Goal: Task Accomplishment & Management: Manage account settings

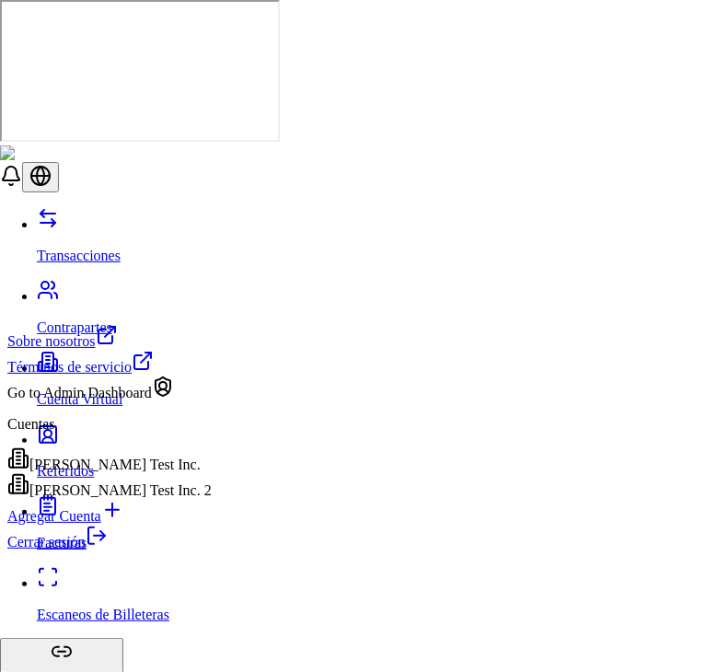
click at [111, 499] on div "[PERSON_NAME] Test Inc. 2" at bounding box center [109, 486] width 204 height 26
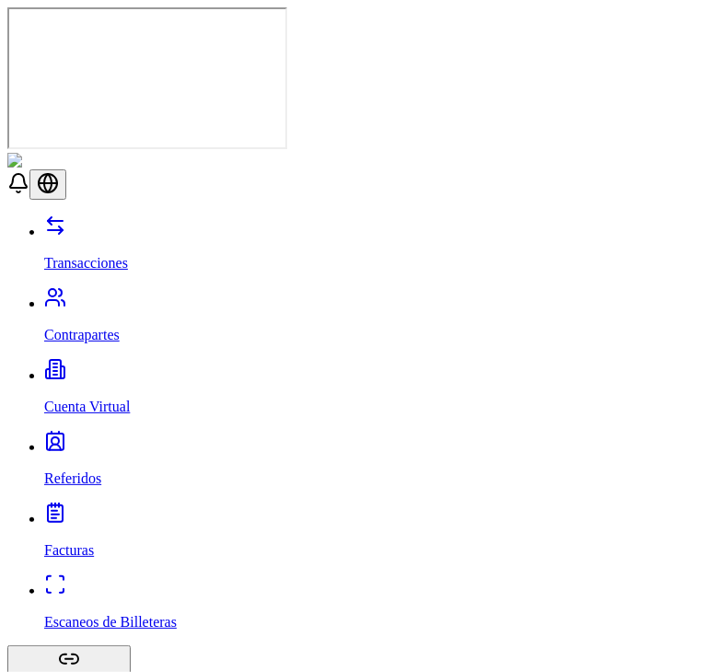
drag, startPoint x: 654, startPoint y: 89, endPoint x: 663, endPoint y: 111, distance: 23.9
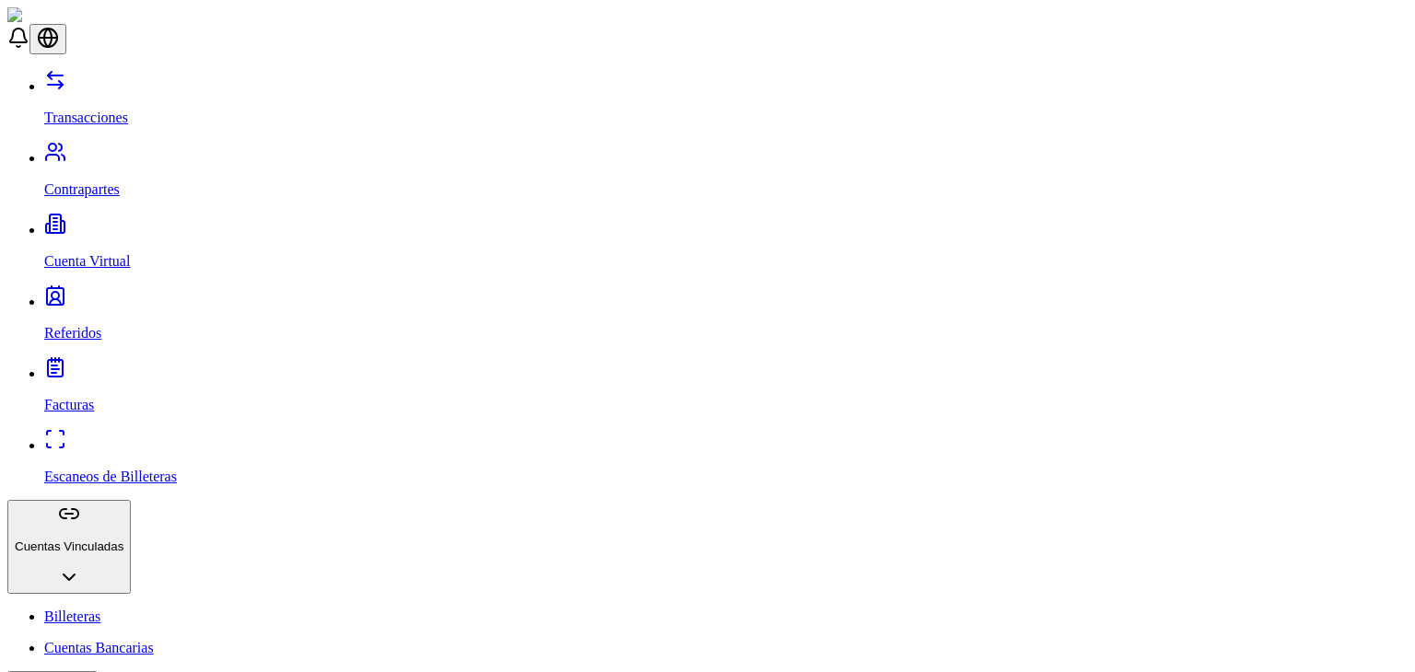
click at [73, 110] on p "Transacciones" at bounding box center [725, 118] width 1363 height 17
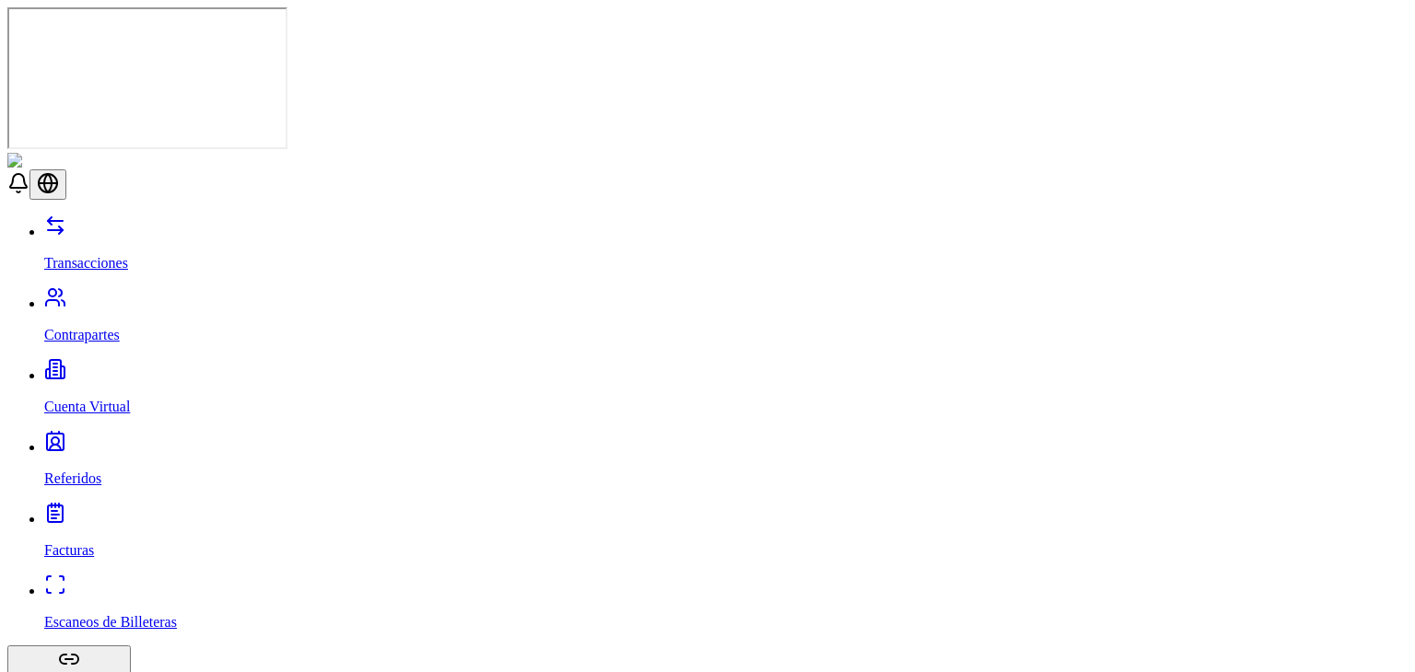
click at [87, 327] on p "Contrapartes" at bounding box center [725, 335] width 1363 height 17
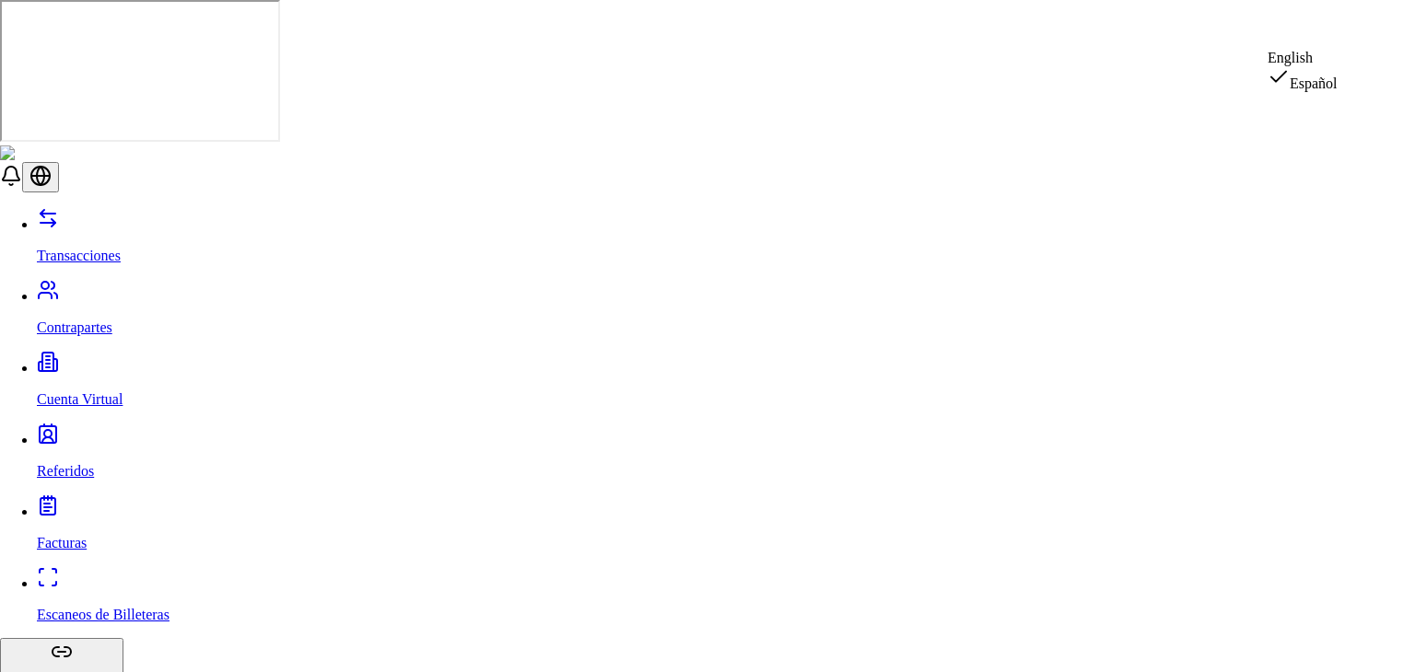
click at [1310, 66] on div "English" at bounding box center [1302, 58] width 70 height 17
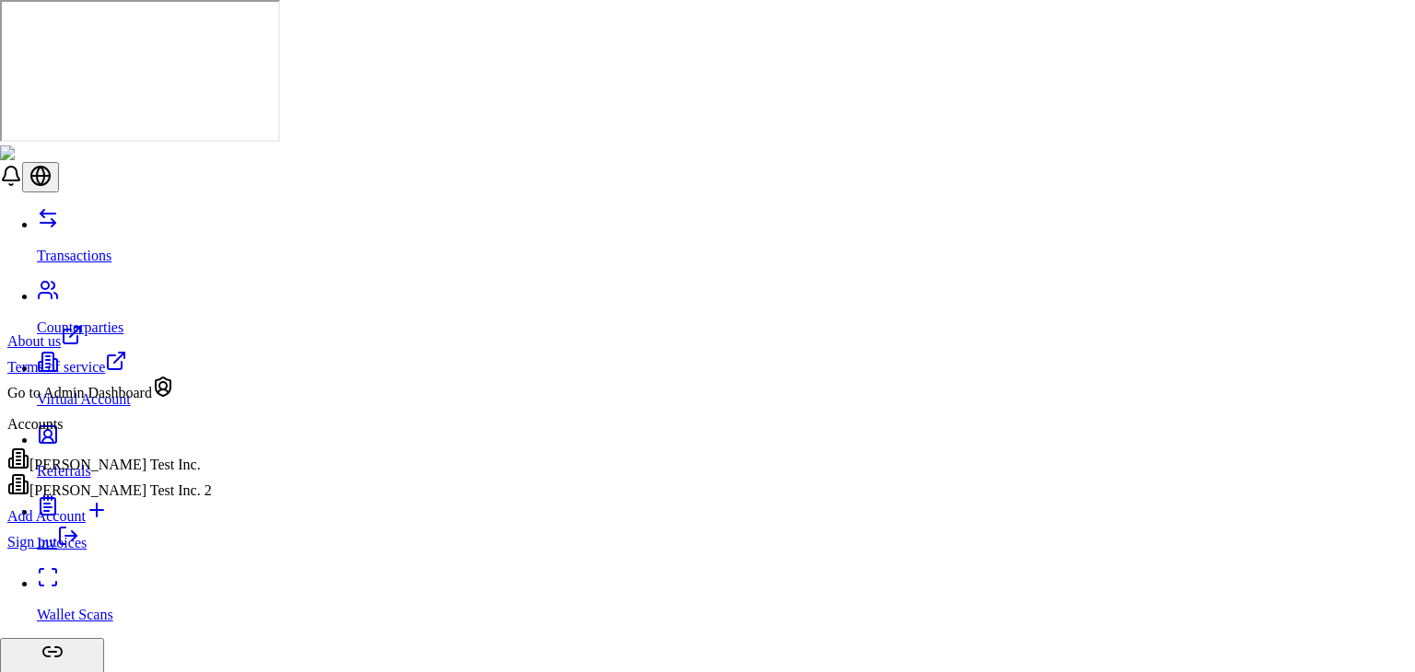
click at [79, 550] on link "Sign out" at bounding box center [43, 542] width 72 height 16
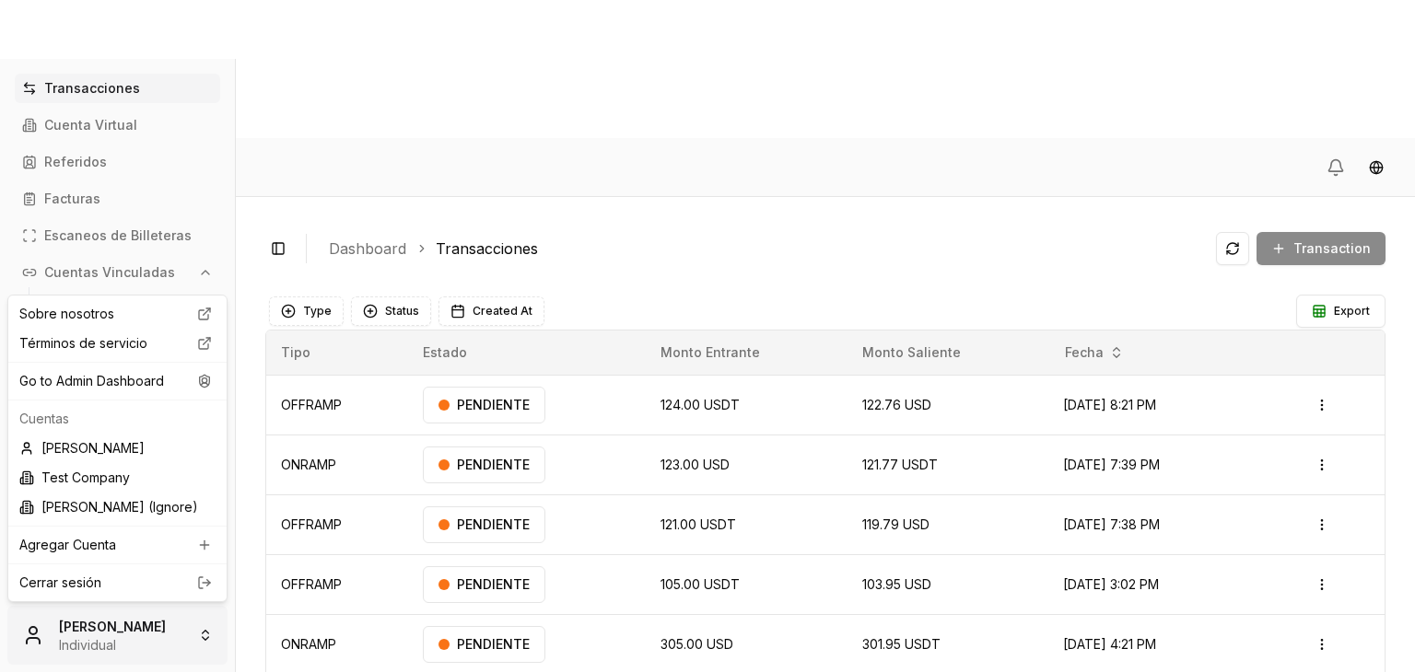
click at [151, 623] on html "Transacciones Cuenta Virtual Referidos Facturas Escaneos de Billeteras Cuentas …" at bounding box center [707, 405] width 1415 height 810
click at [136, 381] on div "Go to Admin Dashboard" at bounding box center [117, 381] width 211 height 29
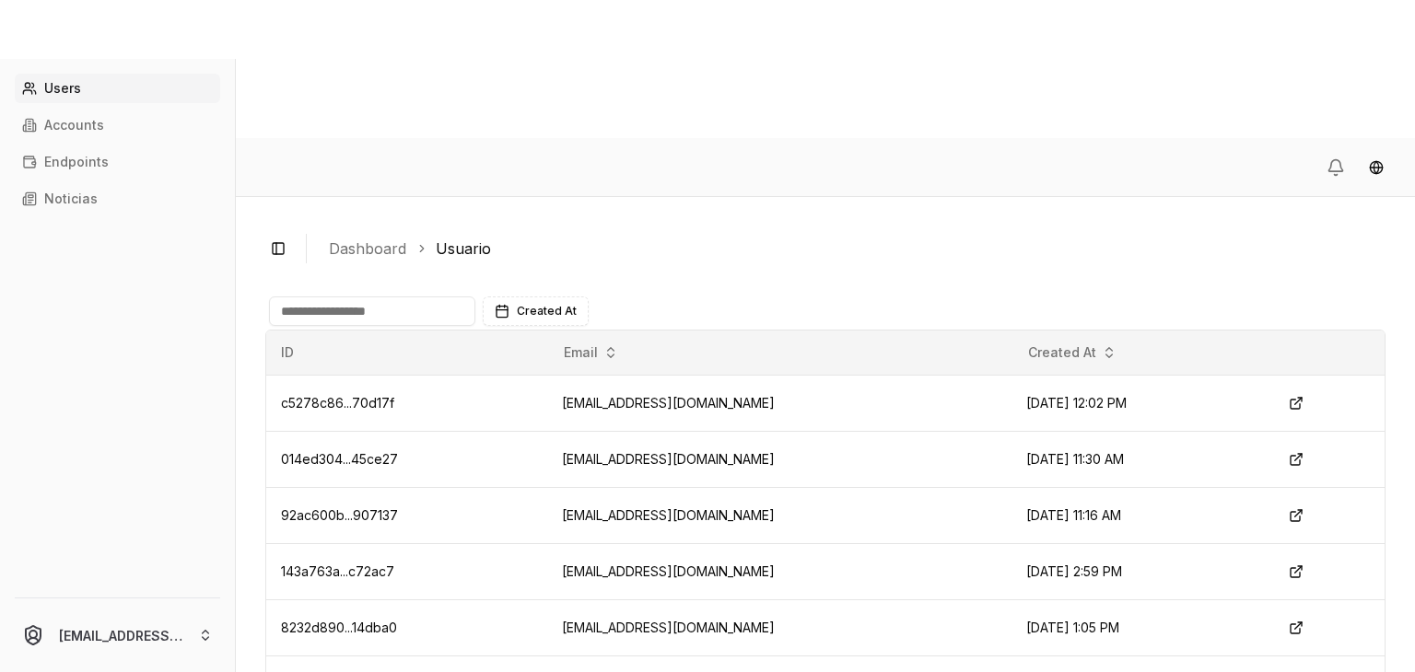
click at [374, 297] on input at bounding box center [372, 311] width 206 height 29
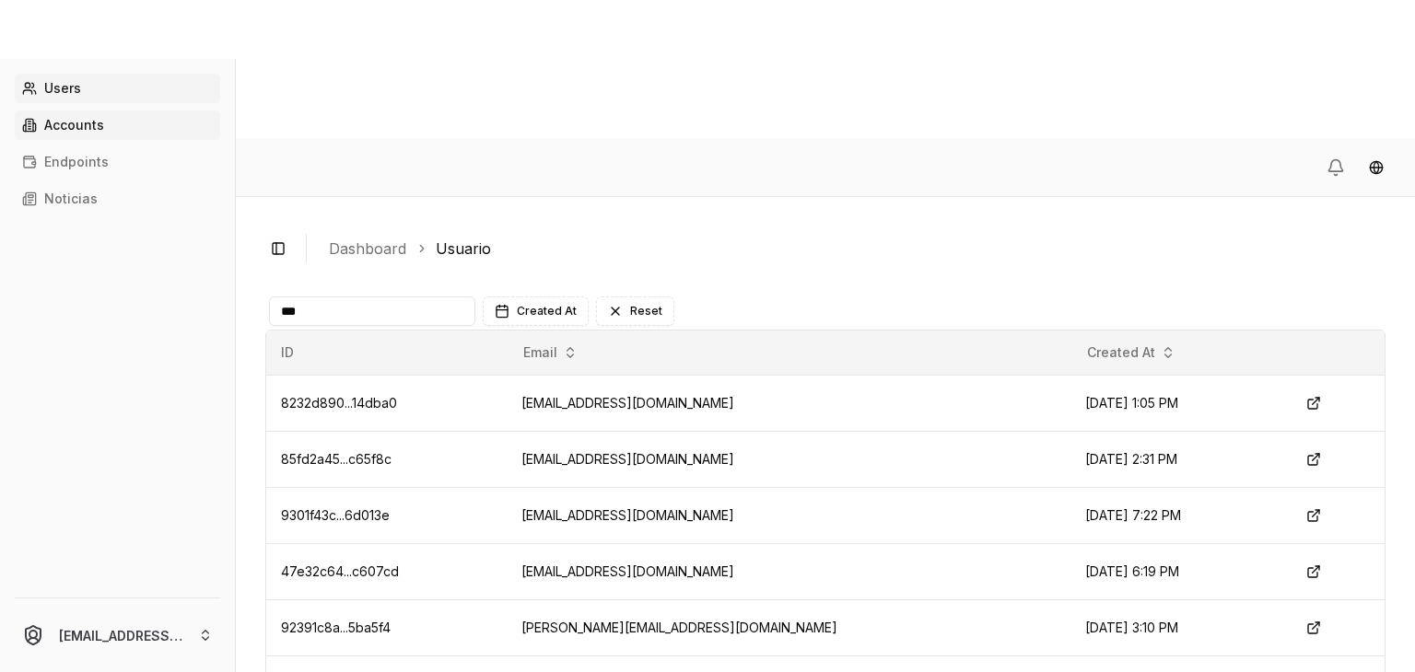
type input "***"
click at [99, 126] on p "Accounts" at bounding box center [74, 125] width 60 height 13
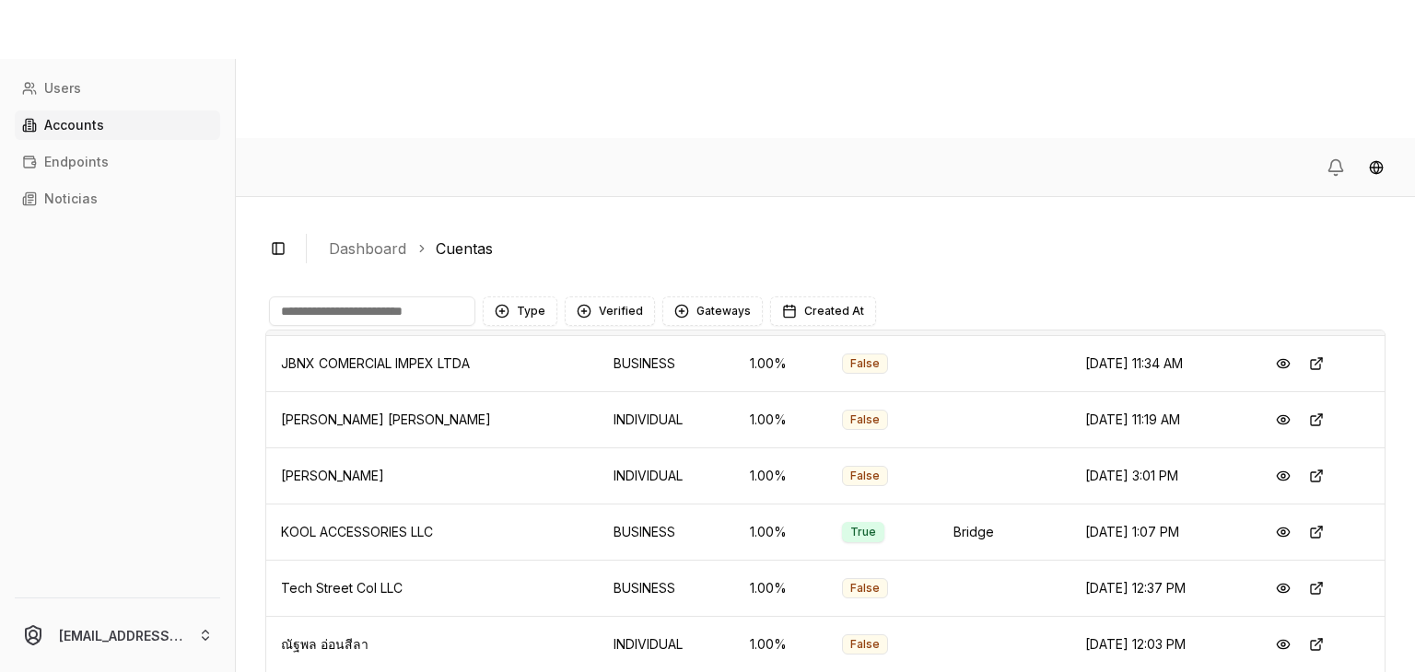
scroll to position [98, 0]
click at [1270, 514] on button at bounding box center [1282, 530] width 33 height 33
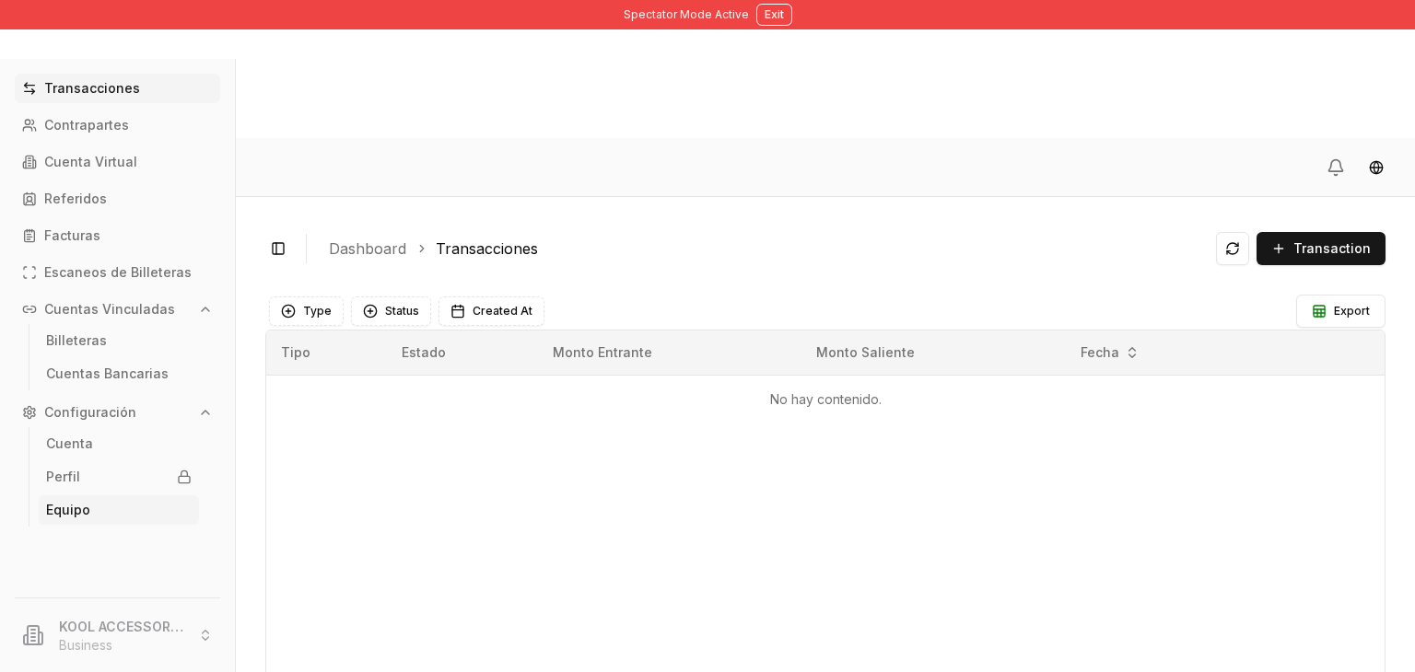
click at [73, 504] on p "Equipo" at bounding box center [68, 510] width 44 height 13
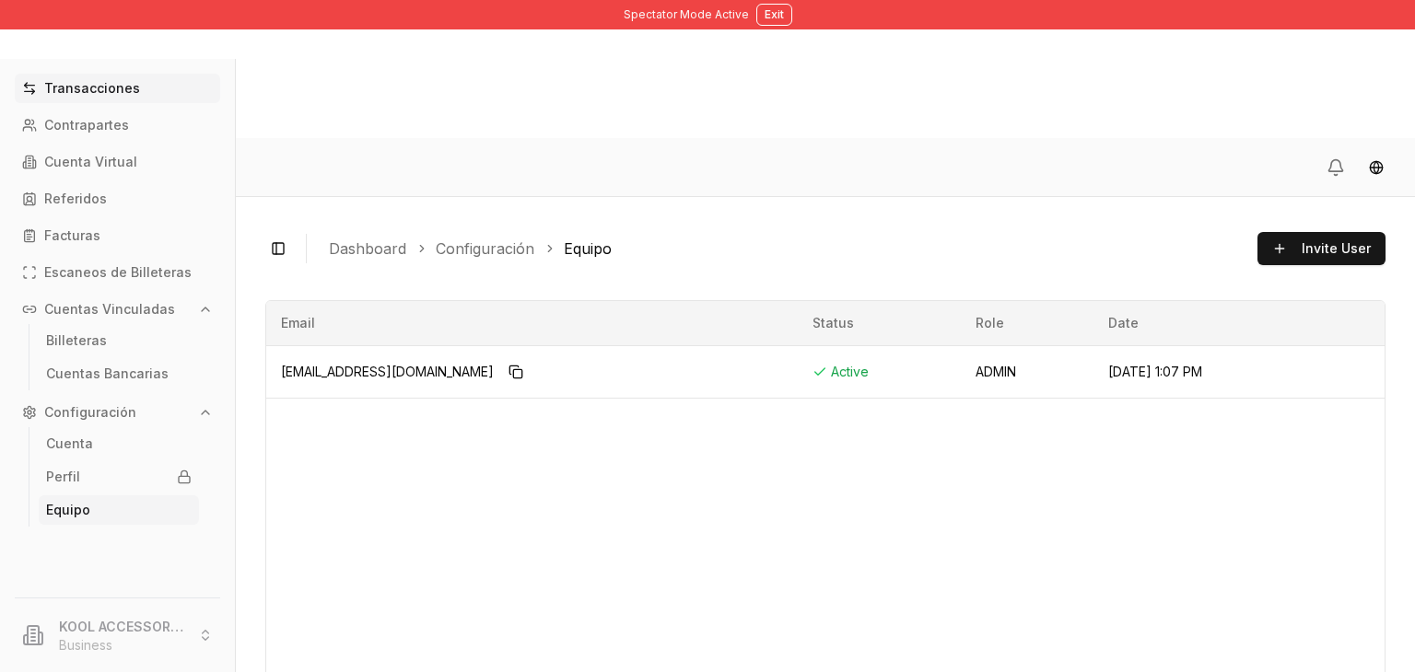
click at [118, 95] on p "Transacciones" at bounding box center [92, 88] width 96 height 13
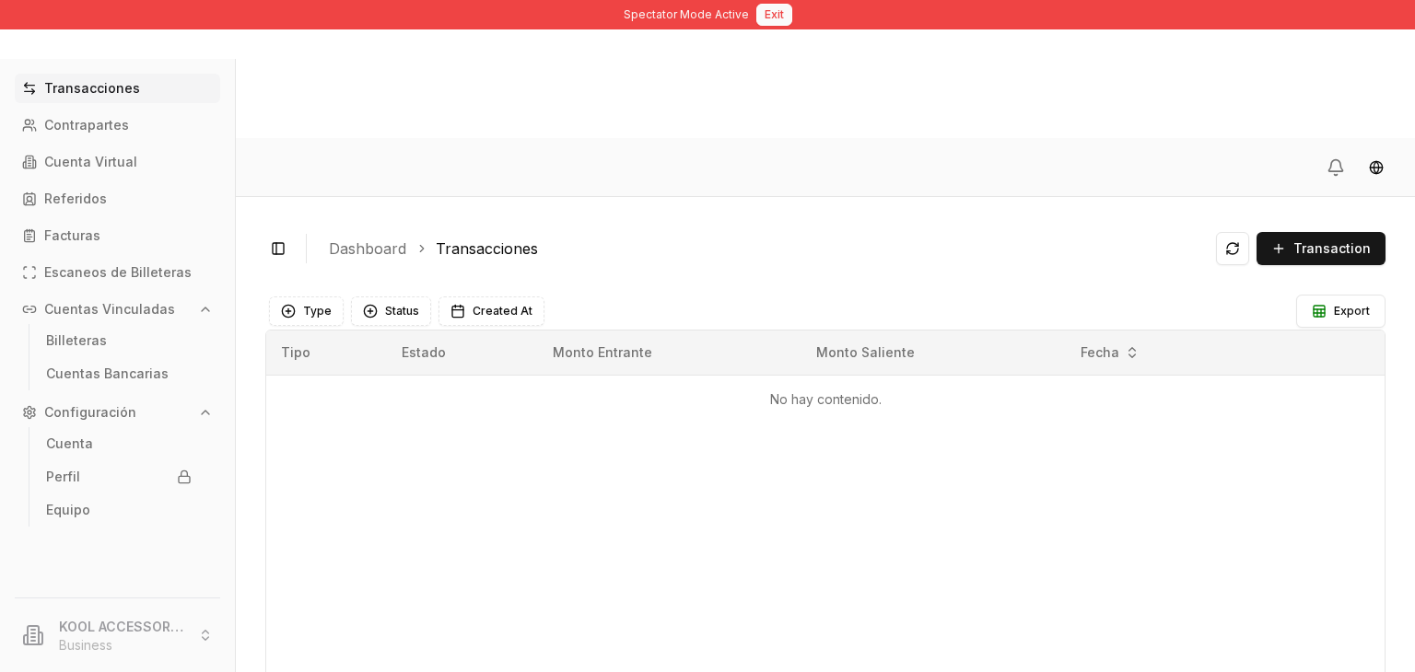
click at [773, 16] on button "Exit" at bounding box center [774, 15] width 36 height 22
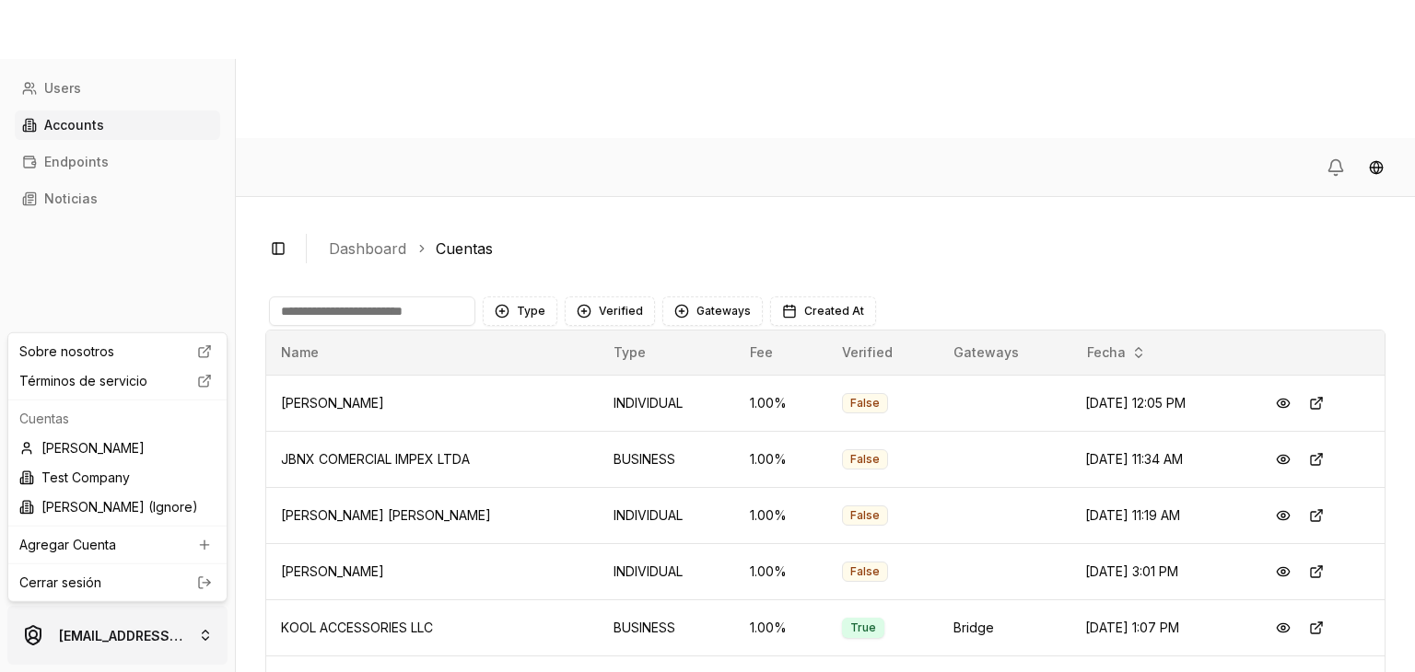
click at [161, 653] on html "Users Accounts Endpoints Noticias brandonalcocertest@gmail.com Toggle Sidebar D…" at bounding box center [707, 405] width 1415 height 810
click at [157, 579] on link "Cerrar sesión" at bounding box center [117, 583] width 196 height 18
